Goal: Transaction & Acquisition: Purchase product/service

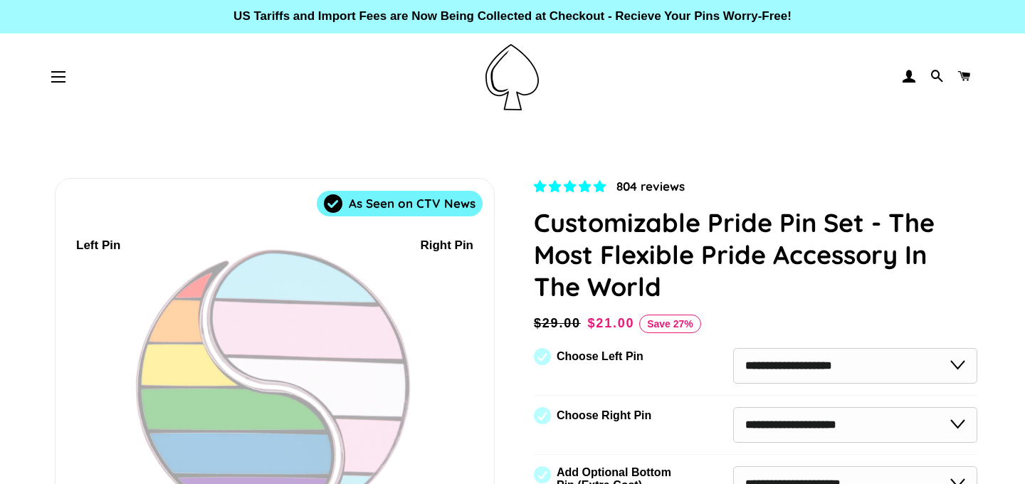
select select "**********"
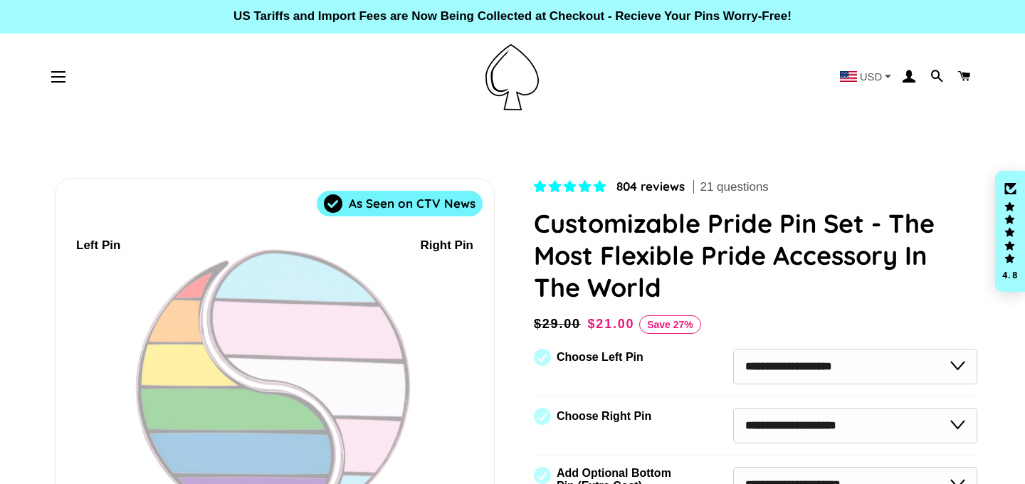
scroll to position [65, 0]
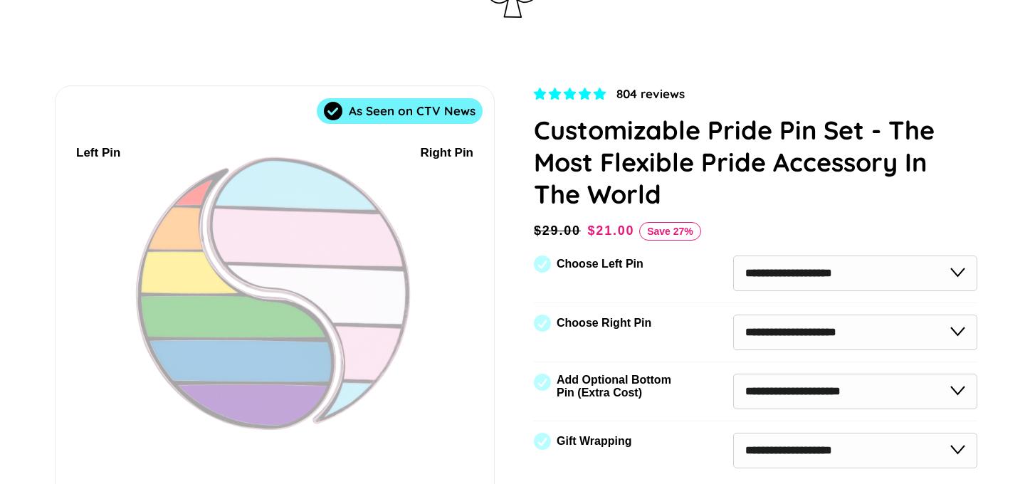
select select "**********"
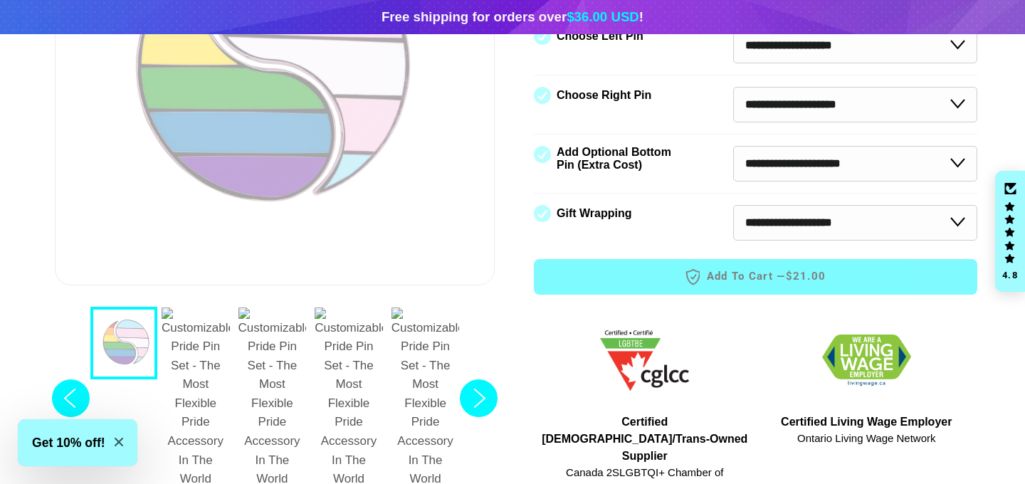
scroll to position [315, 0]
